Goal: Register for event/course

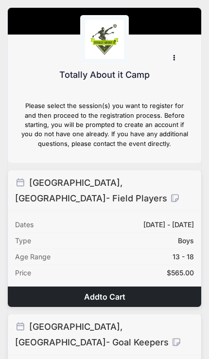
click at [139, 286] on button "Add to Cart" at bounding box center [105, 296] width 194 height 20
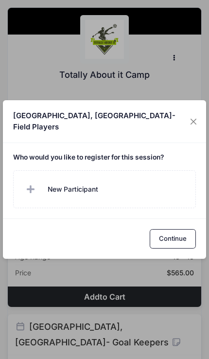
click at [41, 186] on span at bounding box center [31, 188] width 19 height 19
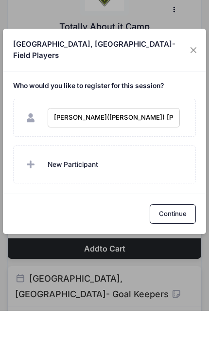
type input "Licheng(Mark) LIU"
checkbox input "true"
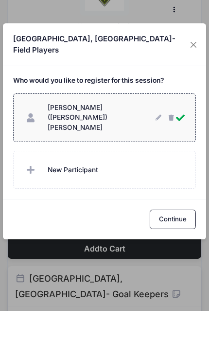
scroll to position [48, 0]
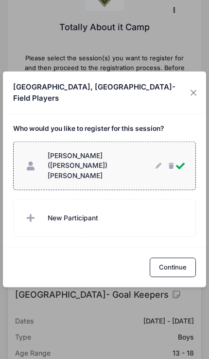
click at [177, 258] on button "Continue" at bounding box center [173, 267] width 46 height 19
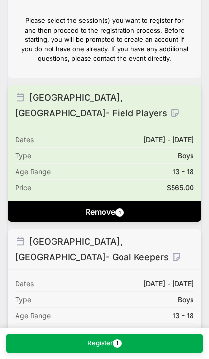
scroll to position [105, 0]
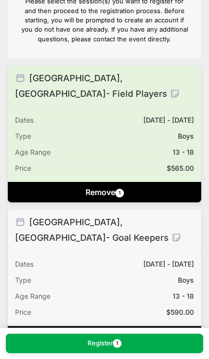
click at [114, 346] on span "1" at bounding box center [117, 343] width 9 height 9
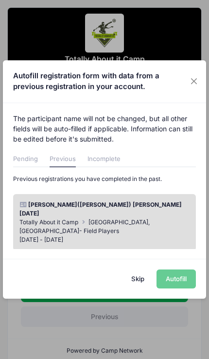
click at [149, 216] on div "02/11/2025" at bounding box center [104, 213] width 179 height 9
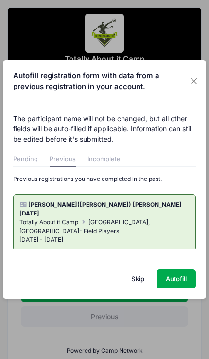
click at [178, 272] on button "Autofill" at bounding box center [176, 278] width 39 height 19
type input "ls2106@live.cn"
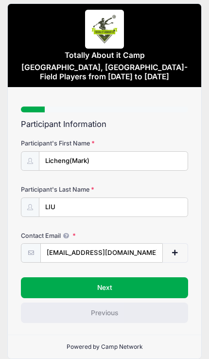
scroll to position [15, 0]
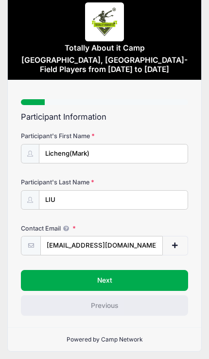
click at [140, 275] on button "Next" at bounding box center [104, 280] width 167 height 20
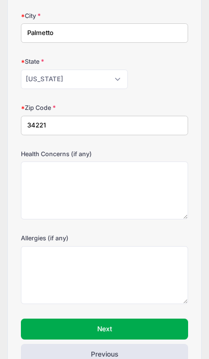
scroll to position [227, 0]
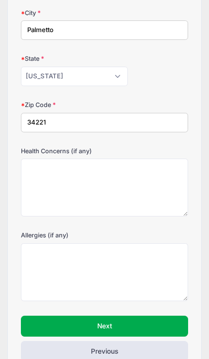
click at [123, 323] on button "Next" at bounding box center [104, 326] width 167 height 20
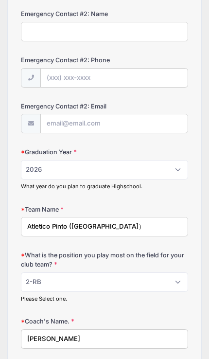
scroll to position [421, 0]
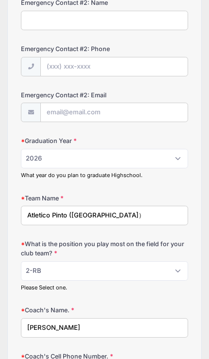
click at [139, 212] on input "Atletico Pinto (Spain）" at bounding box center [104, 215] width 167 height 19
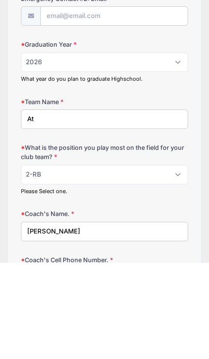
type input "A"
type input "Orlando City Youth SC"
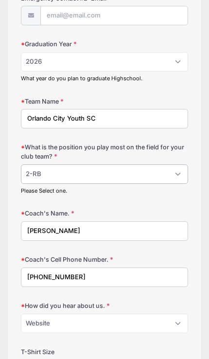
click at [172, 164] on select "Please Select 1-GK 2-RB 3-LB 4-CB 5-CB 6-DCM 7- Right Winger 8- CM 9-Striker 10…" at bounding box center [104, 173] width 167 height 19
select select "4-CB"
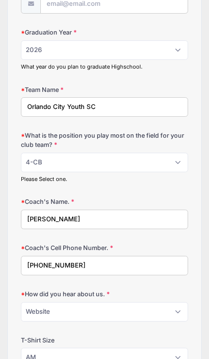
click at [143, 215] on input "pablo" at bounding box center [104, 219] width 167 height 19
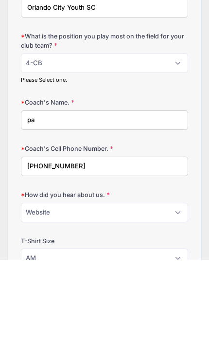
type input "p"
type input "Lewis"
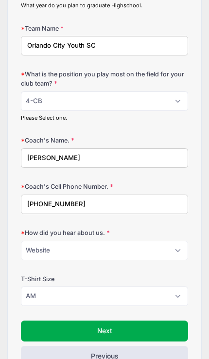
click at [135, 197] on input "+34 629456366" at bounding box center [104, 203] width 167 height 19
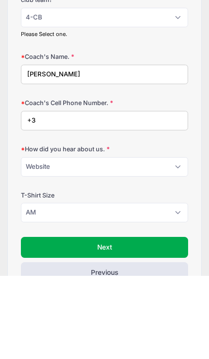
type input "+"
click at [67, 194] on input "Coach's Cell Phone Number." at bounding box center [104, 203] width 167 height 19
paste input "+1 (407) 690-2812"
type input "+1 (407) 690-2812"
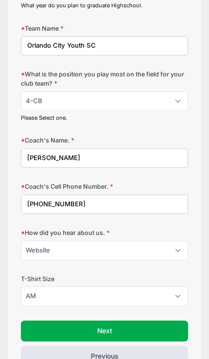
click at [132, 320] on button "Next" at bounding box center [104, 330] width 167 height 20
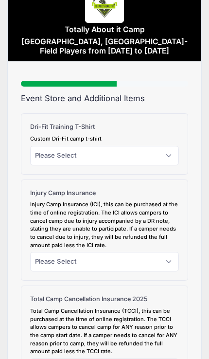
scroll to position [0, 0]
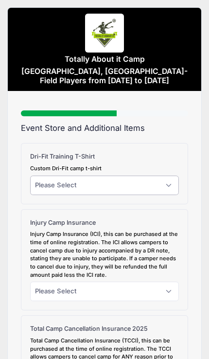
click at [167, 184] on select "Please Select Yes (+$30.00) No" at bounding box center [104, 185] width 149 height 19
select select "0"
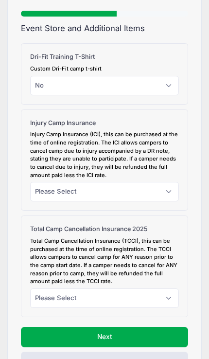
scroll to position [108, 0]
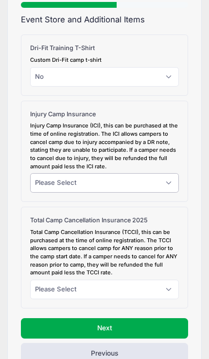
click at [168, 177] on select "Please Select Yes (+$45.00) No" at bounding box center [104, 182] width 149 height 19
select select "0"
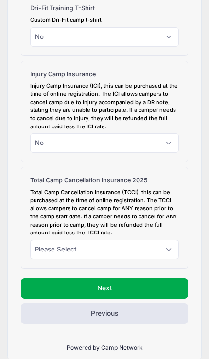
scroll to position [149, 0]
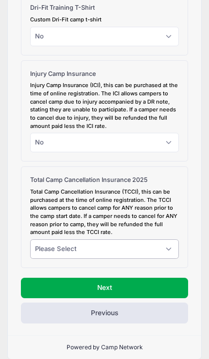
click at [167, 240] on select "Please Select Yes (+$95.00) No" at bounding box center [104, 248] width 149 height 19
select select "0"
click at [122, 279] on button "Next" at bounding box center [104, 288] width 167 height 20
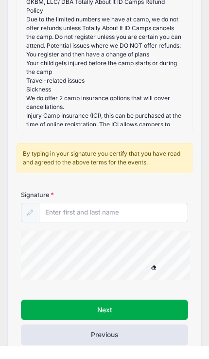
scroll to position [148, 0]
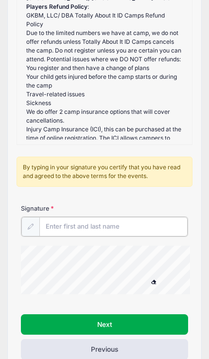
click at [123, 223] on input "Signature" at bounding box center [113, 226] width 148 height 19
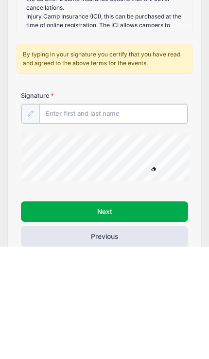
type input "shuo Liu"
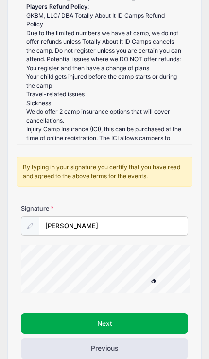
click at [120, 320] on button "Next" at bounding box center [104, 323] width 167 height 20
click at [134, 317] on button "Next" at bounding box center [104, 323] width 167 height 20
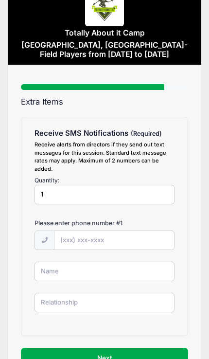
scroll to position [60, 0]
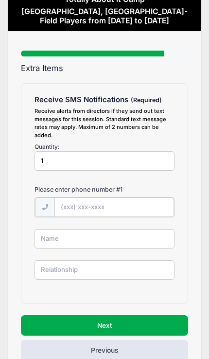
click at [118, 208] on input "text" at bounding box center [114, 206] width 120 height 19
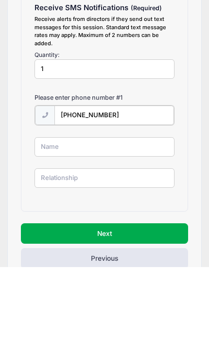
type input "(813) 618-9730"
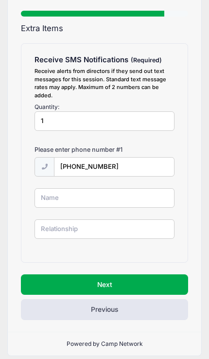
scroll to position [100, 0]
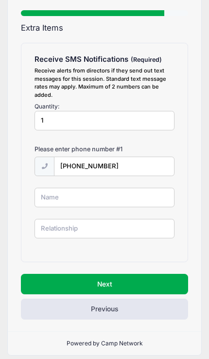
click at [127, 281] on button "Next" at bounding box center [104, 284] width 167 height 20
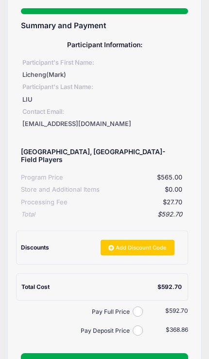
scroll to position [102, 0]
click at [146, 240] on link "Add Discount Code" at bounding box center [138, 248] width 74 height 16
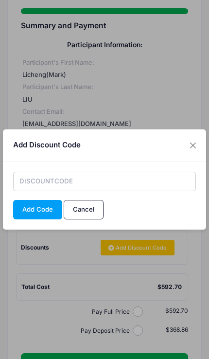
click at [105, 191] on input "text" at bounding box center [104, 181] width 183 height 19
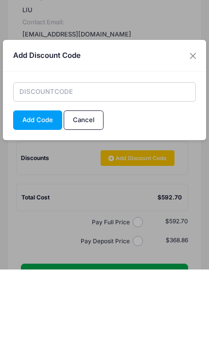
click at [65, 172] on input "text" at bounding box center [104, 181] width 183 height 19
paste input "LIURETURNER"
type input "LIURETURNER"
click at [47, 200] on button "Add Code" at bounding box center [37, 209] width 49 height 19
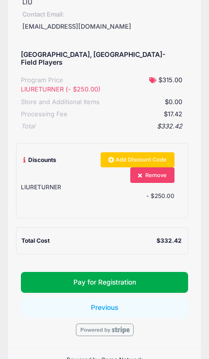
scroll to position [207, 0]
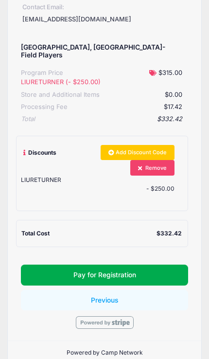
click at [123, 265] on button "Pay for Registration" at bounding box center [104, 275] width 167 height 20
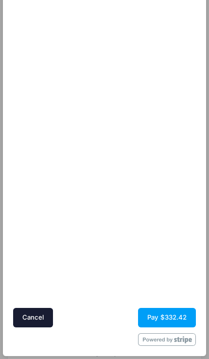
scroll to position [190, 0]
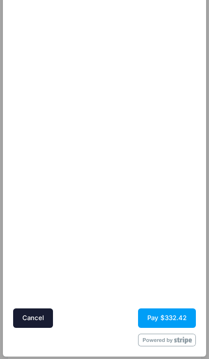
click at [166, 319] on button "Pay $332.42" at bounding box center [167, 317] width 58 height 19
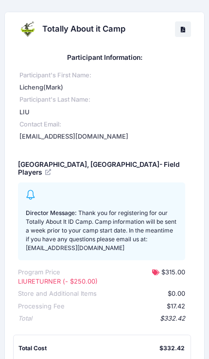
click at [189, 30] on link "Download" at bounding box center [183, 29] width 16 height 16
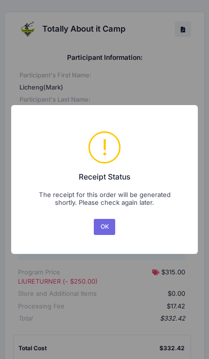
click at [108, 226] on button "OK" at bounding box center [104, 227] width 21 height 16
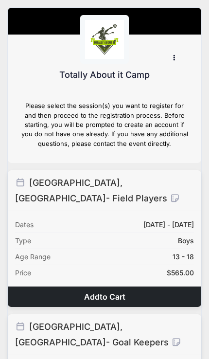
click at [170, 194] on icon at bounding box center [175, 198] width 11 height 9
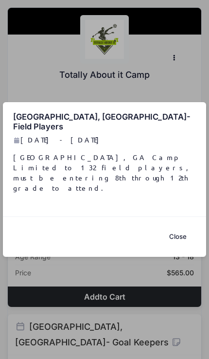
click at [183, 227] on button "Close" at bounding box center [178, 236] width 36 height 19
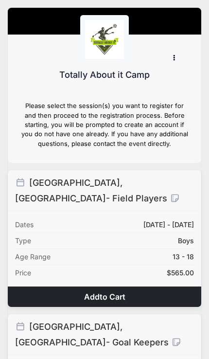
click at [176, 60] on button "button" at bounding box center [176, 57] width 24 height 17
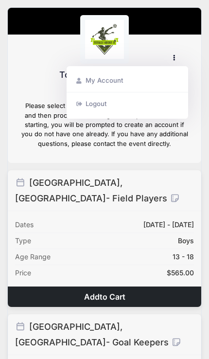
click at [125, 82] on link "My Account" at bounding box center [127, 80] width 113 height 17
